Goal: Task Accomplishment & Management: Manage account settings

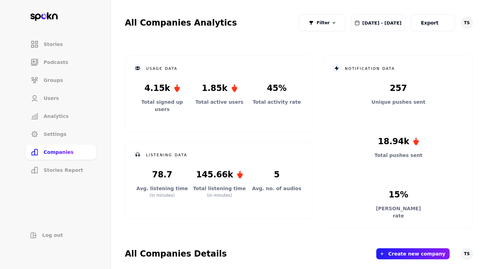
scroll to position [194, 0]
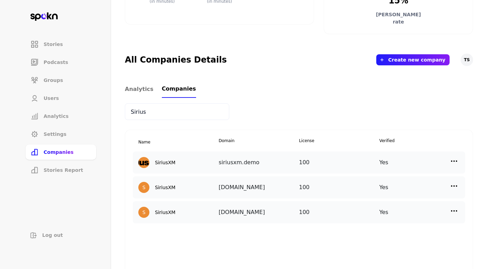
type input "Sirius"
click at [454, 189] on img at bounding box center [454, 186] width 8 height 8
click at [402, 205] on div "Edit" at bounding box center [395, 201] width 69 height 16
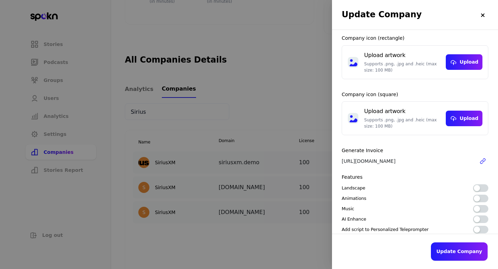
scroll to position [85, 0]
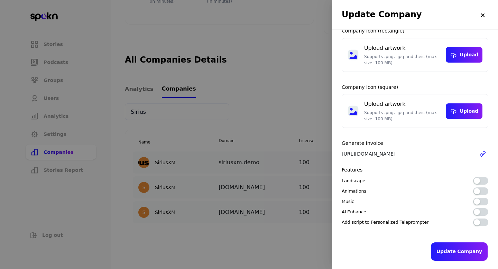
click at [478, 221] on div "button" at bounding box center [477, 222] width 6 height 6
click at [478, 215] on button "button" at bounding box center [480, 212] width 15 height 8
click at [478, 198] on div "button" at bounding box center [477, 201] width 6 height 6
click at [478, 192] on div "button" at bounding box center [477, 191] width 6 height 6
click at [478, 183] on div "button" at bounding box center [477, 181] width 6 height 6
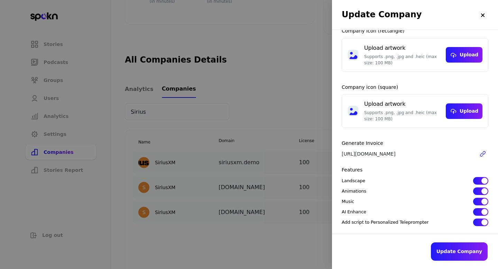
click at [468, 242] on div "Update Company" at bounding box center [422, 251] width 180 height 35
click at [467, 246] on button "Update Company" at bounding box center [459, 251] width 57 height 18
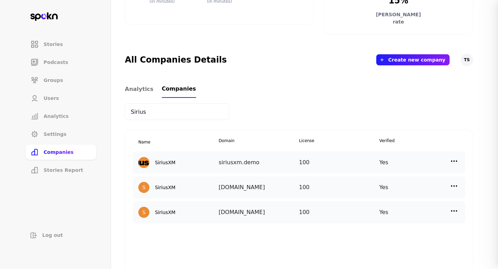
scroll to position [65, 0]
click at [455, 188] on img at bounding box center [454, 186] width 8 height 8
click at [398, 199] on div "Edit" at bounding box center [395, 201] width 69 height 16
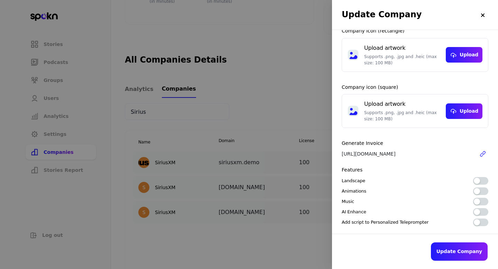
click at [301, 223] on div at bounding box center [249, 134] width 498 height 269
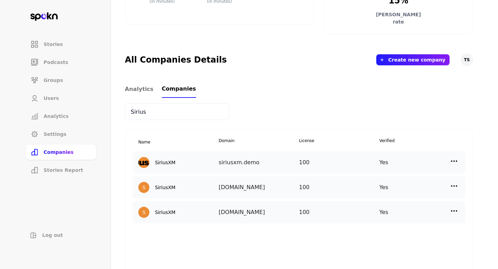
click at [457, 211] on img at bounding box center [454, 211] width 8 height 8
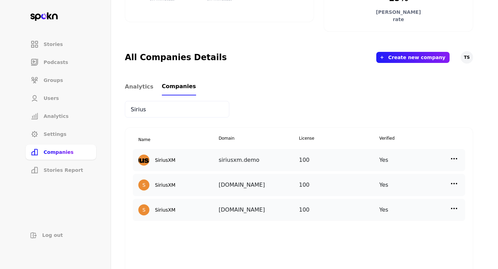
scroll to position [198, 0]
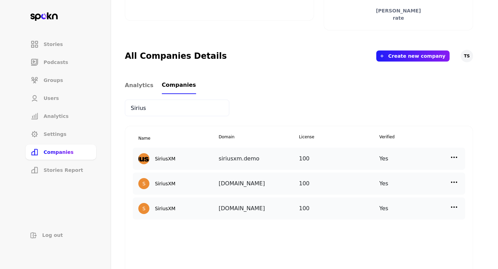
click at [459, 158] on div "Yes" at bounding box center [419, 158] width 80 height 11
click at [451, 159] on img at bounding box center [454, 157] width 8 height 8
click at [406, 175] on div "Edit" at bounding box center [395, 172] width 69 height 16
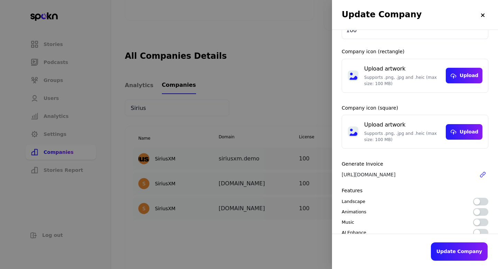
scroll to position [85, 0]
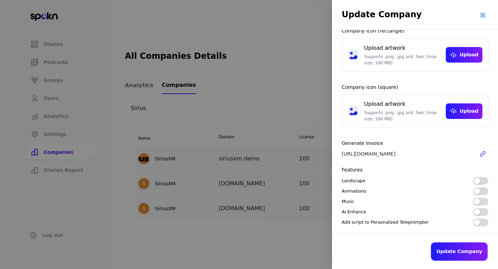
click at [281, 133] on div at bounding box center [249, 134] width 498 height 269
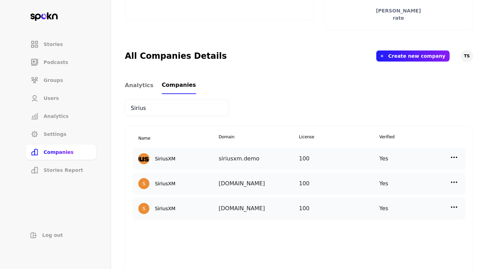
click at [454, 179] on img at bounding box center [454, 182] width 8 height 8
click at [383, 192] on div "Edit" at bounding box center [395, 197] width 69 height 16
